Goal: Task Accomplishment & Management: Manage account settings

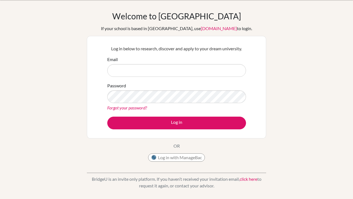
scroll to position [16, 0]
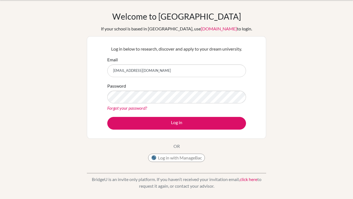
click at [134, 73] on input "[EMAIL_ADDRESS][DOMAIN_NAME]" at bounding box center [176, 70] width 139 height 13
click at [130, 72] on input "adaiahdevidder@gmail.c" at bounding box center [176, 70] width 139 height 13
click at [170, 69] on input "adaiahdevisser@gmail.c" at bounding box center [176, 70] width 139 height 13
drag, startPoint x: 156, startPoint y: 72, endPoint x: 109, endPoint y: 72, distance: 47.2
click at [109, 72] on input "[EMAIL_ADDRESS][DOMAIN_NAME]" at bounding box center [176, 70] width 139 height 13
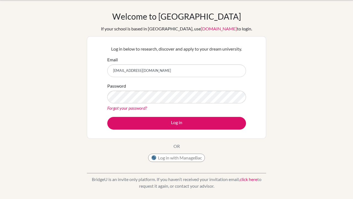
type input "[EMAIL_ADDRESS][DOMAIN_NAME]"
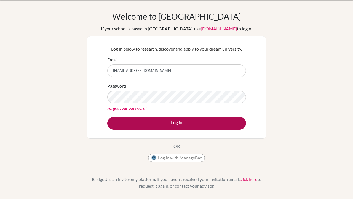
click at [157, 128] on button "Log in" at bounding box center [176, 123] width 139 height 13
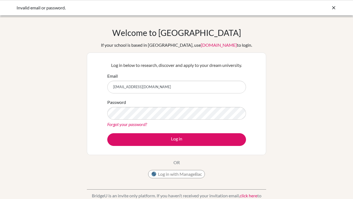
click at [144, 132] on form "Email [EMAIL_ADDRESS][DOMAIN_NAME] Password Forgot your password? Log in" at bounding box center [176, 109] width 139 height 73
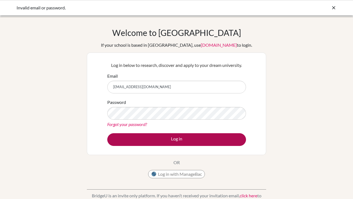
click at [144, 137] on button "Log in" at bounding box center [176, 139] width 139 height 13
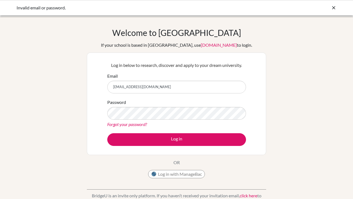
click at [198, 122] on div "Forgot your password?" at bounding box center [176, 124] width 139 height 7
click at [128, 121] on link "Forgot your password?" at bounding box center [127, 123] width 40 height 5
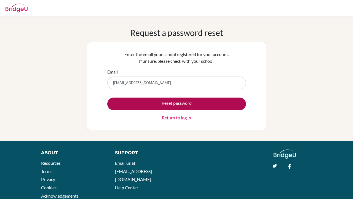
type input "[EMAIL_ADDRESS][DOMAIN_NAME]"
click at [160, 103] on button "Reset password" at bounding box center [176, 103] width 139 height 13
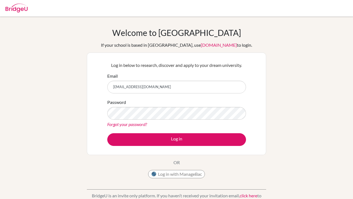
type input "[EMAIL_ADDRESS][DOMAIN_NAME]"
click at [177, 139] on button "Log in" at bounding box center [176, 139] width 139 height 13
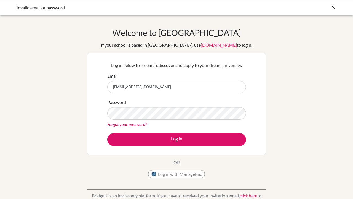
click at [143, 89] on input "adevisser@student.org" at bounding box center [176, 87] width 139 height 13
type input "adevisser@student.dalat.org"
click at [177, 139] on button "Log in" at bounding box center [176, 139] width 139 height 13
